Goal: Check status

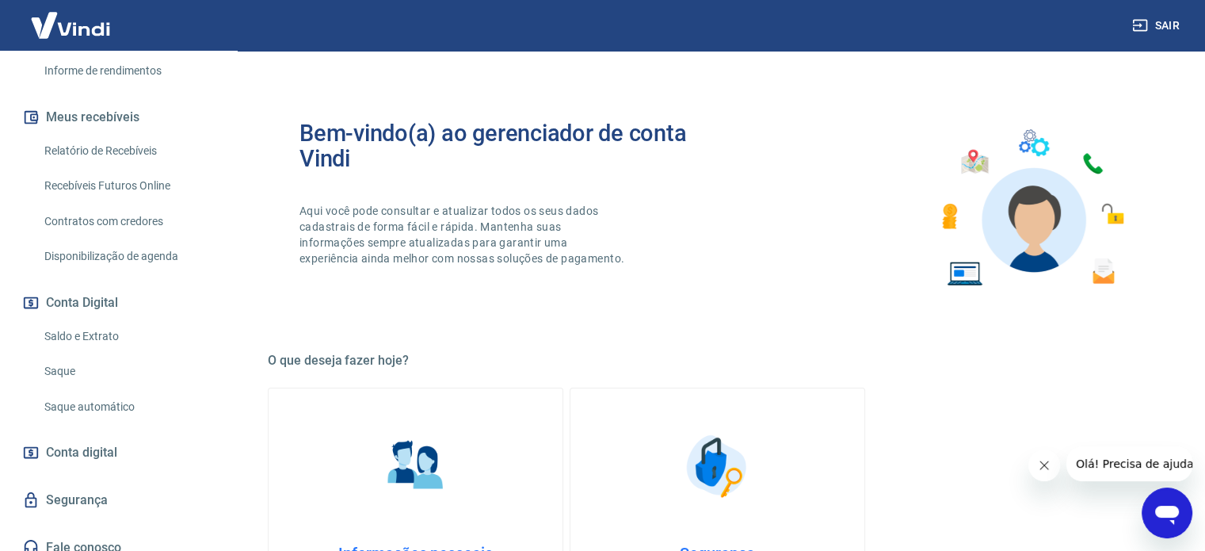
scroll to position [311, 0]
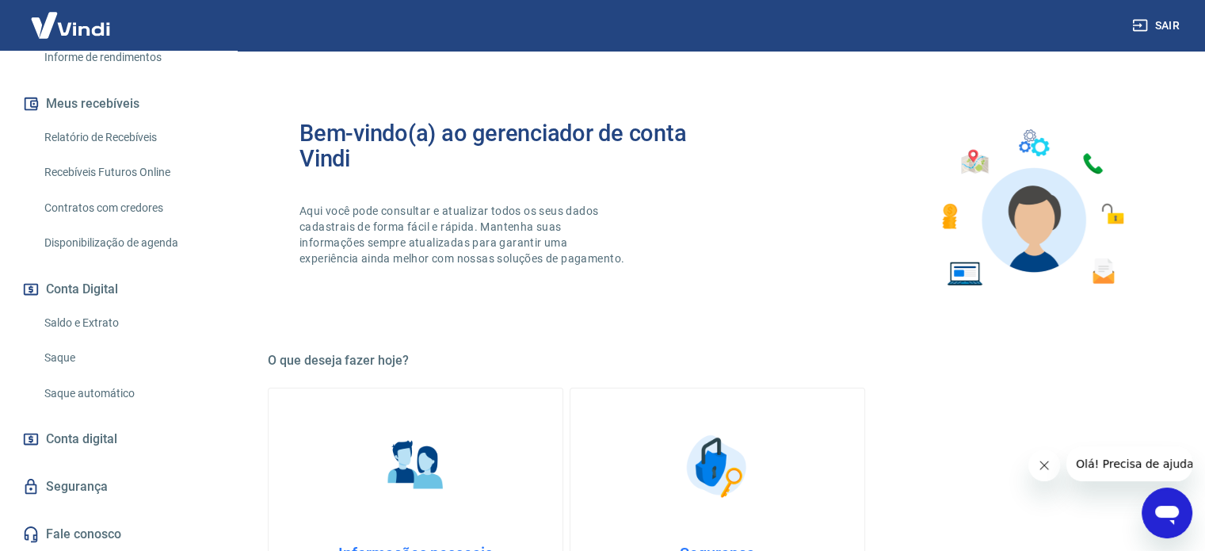
click at [92, 319] on link "Saldo e Extrato" at bounding box center [128, 323] width 180 height 32
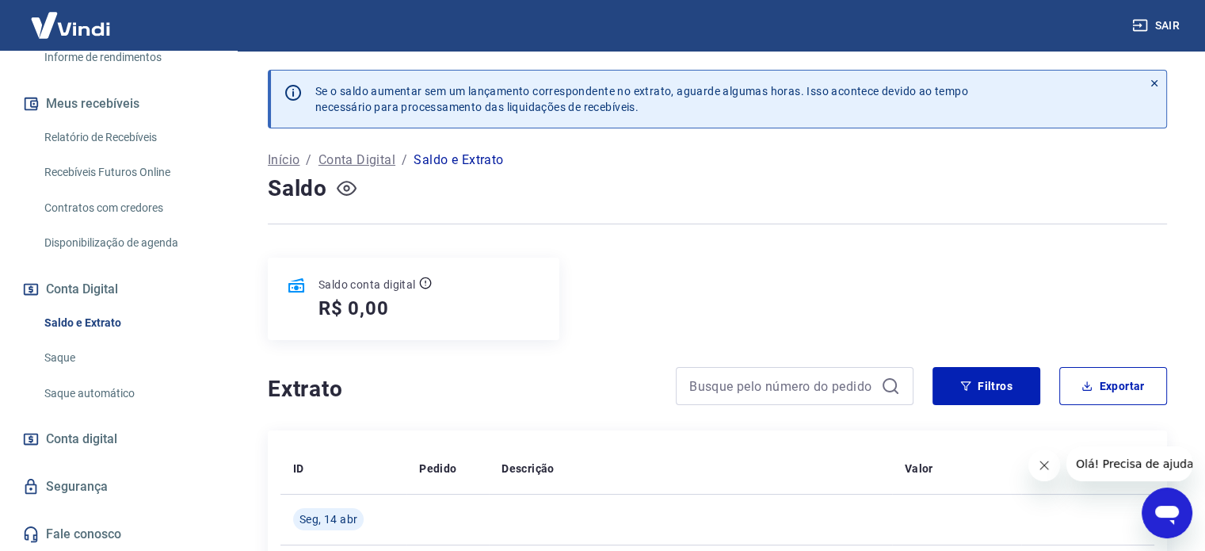
click at [345, 189] on icon "button" at bounding box center [346, 188] width 6 height 6
click at [345, 189] on icon "button" at bounding box center [347, 188] width 20 height 15
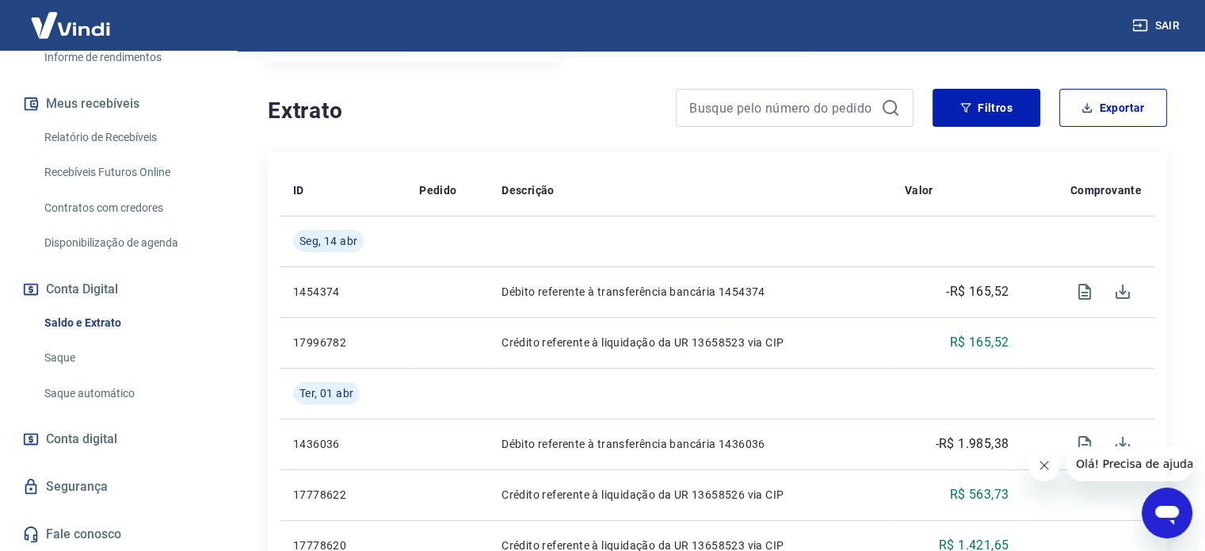
scroll to position [317, 0]
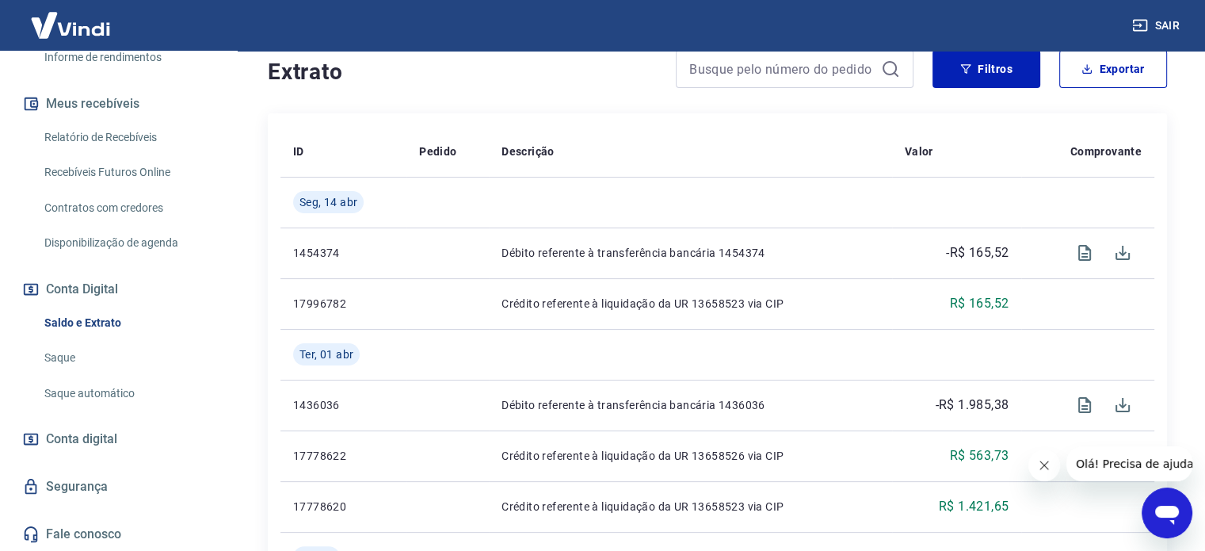
click at [1045, 469] on icon "Fechar mensagem da empresa" at bounding box center [1044, 465] width 13 height 13
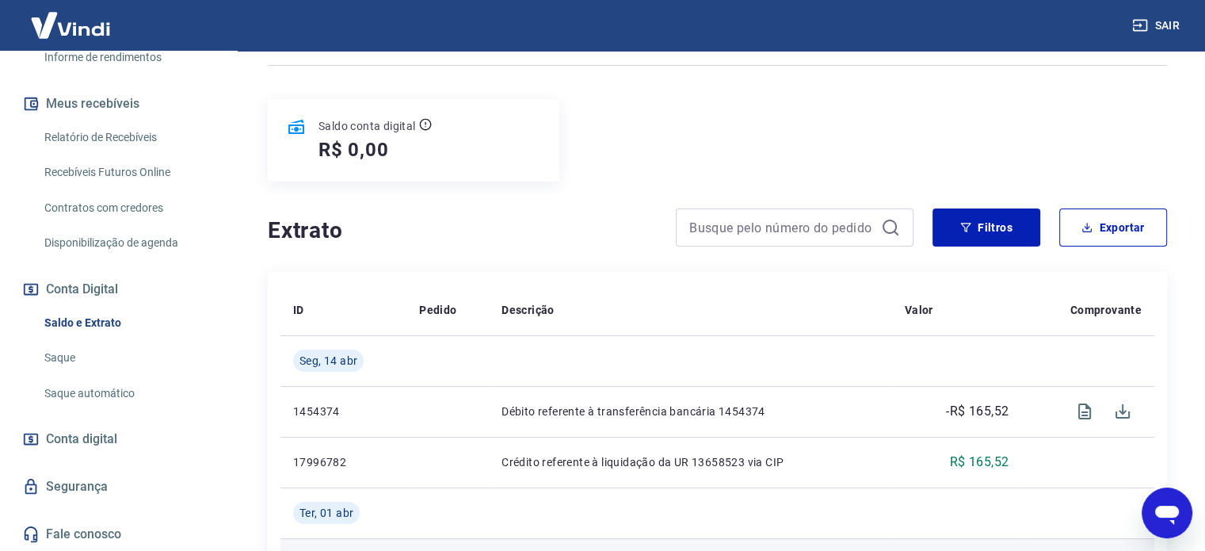
scroll to position [0, 0]
